Goal: Information Seeking & Learning: Find specific fact

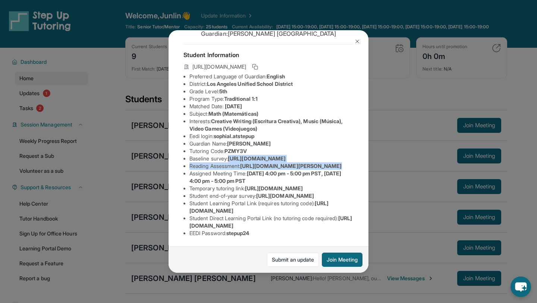
scroll to position [92, 266]
drag, startPoint x: 190, startPoint y: 101, endPoint x: 389, endPoint y: 124, distance: 200.4
click at [389, 124] on div "[PERSON_NAME] Guardian: [PERSON_NAME] Student Information [URL][DOMAIN_NAME] Pr…" at bounding box center [268, 151] width 537 height 303
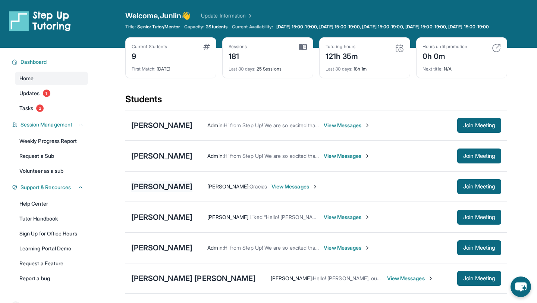
click at [169, 192] on div "[PERSON_NAME]" at bounding box center [161, 186] width 61 height 10
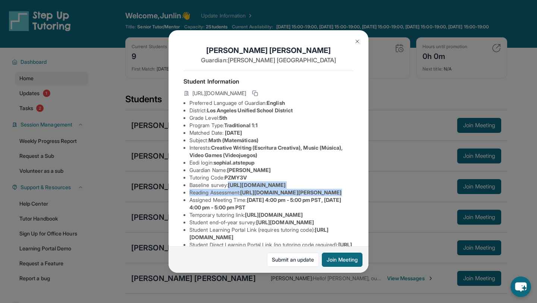
scroll to position [0, 266]
drag, startPoint x: 189, startPoint y: 192, endPoint x: 347, endPoint y: 210, distance: 158.7
click at [347, 210] on div "[PERSON_NAME] Guardian: [PERSON_NAME] Student Information [URL][DOMAIN_NAME] Pr…" at bounding box center [268, 151] width 200 height 242
copy span "[URL][DOMAIN_NAME]"
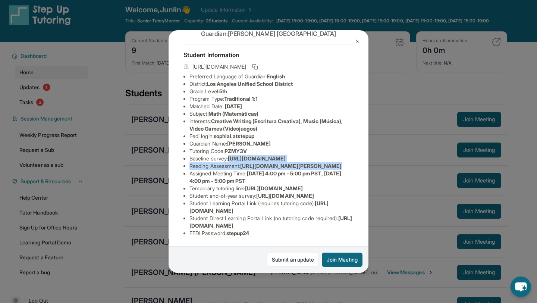
scroll to position [86, 0]
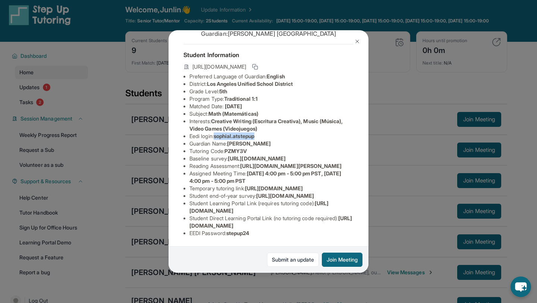
drag, startPoint x: 217, startPoint y: 77, endPoint x: 294, endPoint y: 78, distance: 76.4
click at [294, 132] on li "Eedi login : sophial.atstepup" at bounding box center [271, 135] width 164 height 7
copy span "sophial.atstepup"
drag, startPoint x: 229, startPoint y: 234, endPoint x: 294, endPoint y: 234, distance: 65.2
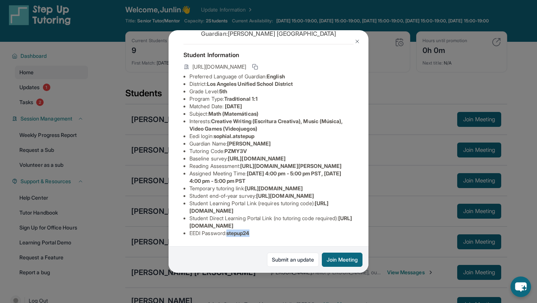
click at [294, 234] on li "EEDI Password : stepup24" at bounding box center [271, 232] width 164 height 7
copy span "stepup24"
click at [397, 221] on div "[PERSON_NAME] Guardian: [PERSON_NAME] Student Information [URL][DOMAIN_NAME] Pr…" at bounding box center [268, 151] width 537 height 303
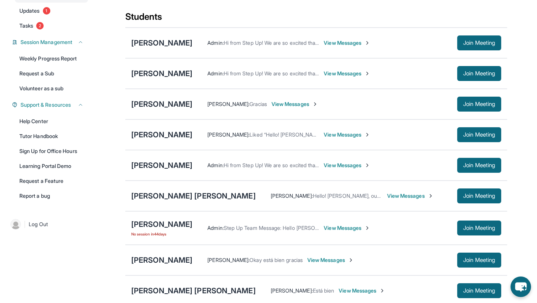
scroll to position [84, 0]
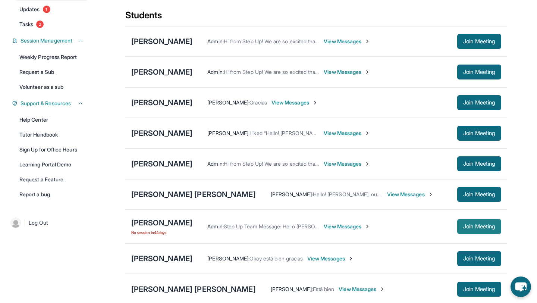
click at [465, 228] on span "Join Meeting" at bounding box center [479, 226] width 32 height 4
